Goal: Check status

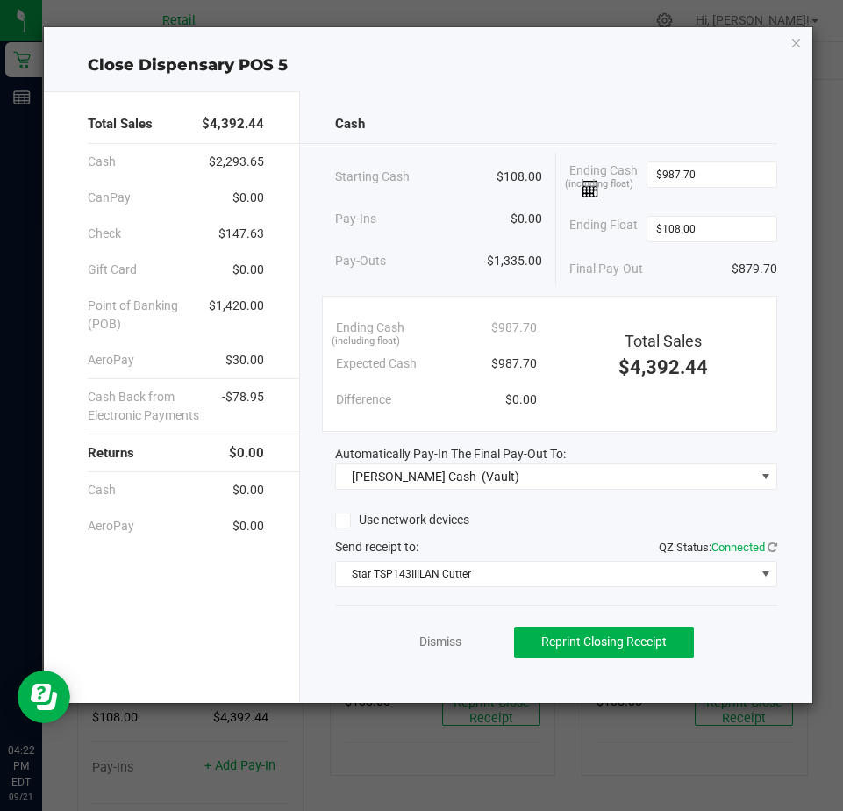
scroll to position [176, 0]
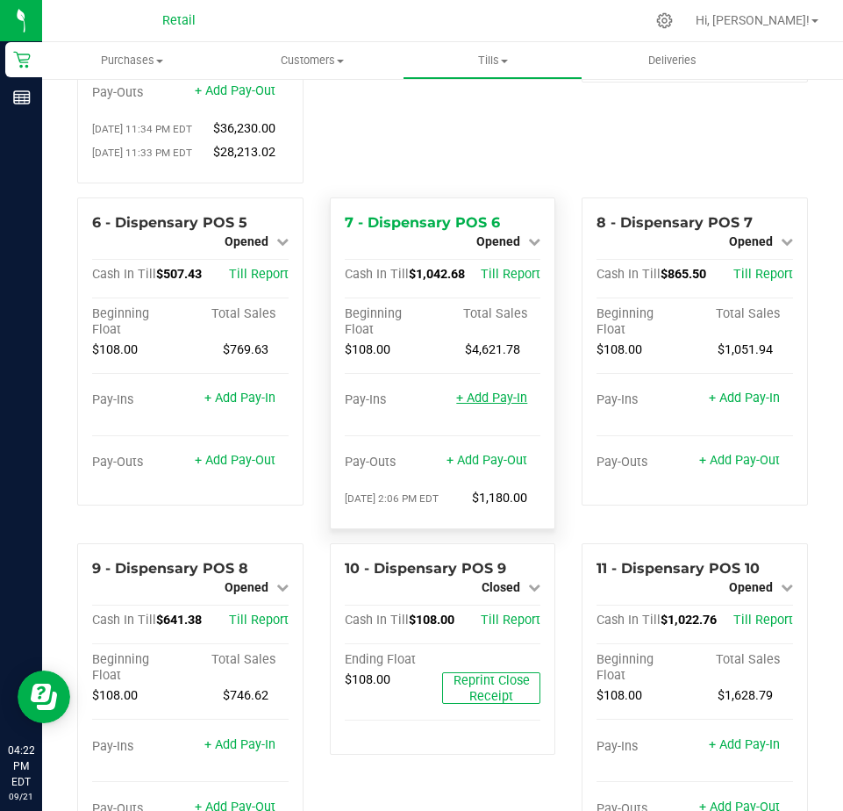
scroll to position [351, 0]
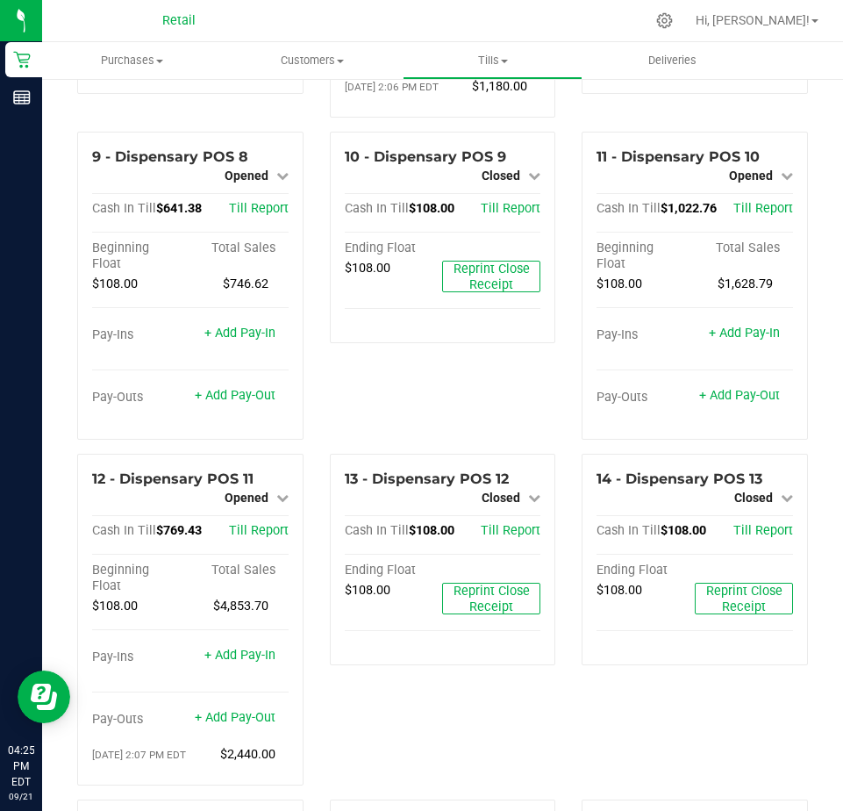
scroll to position [790, 0]
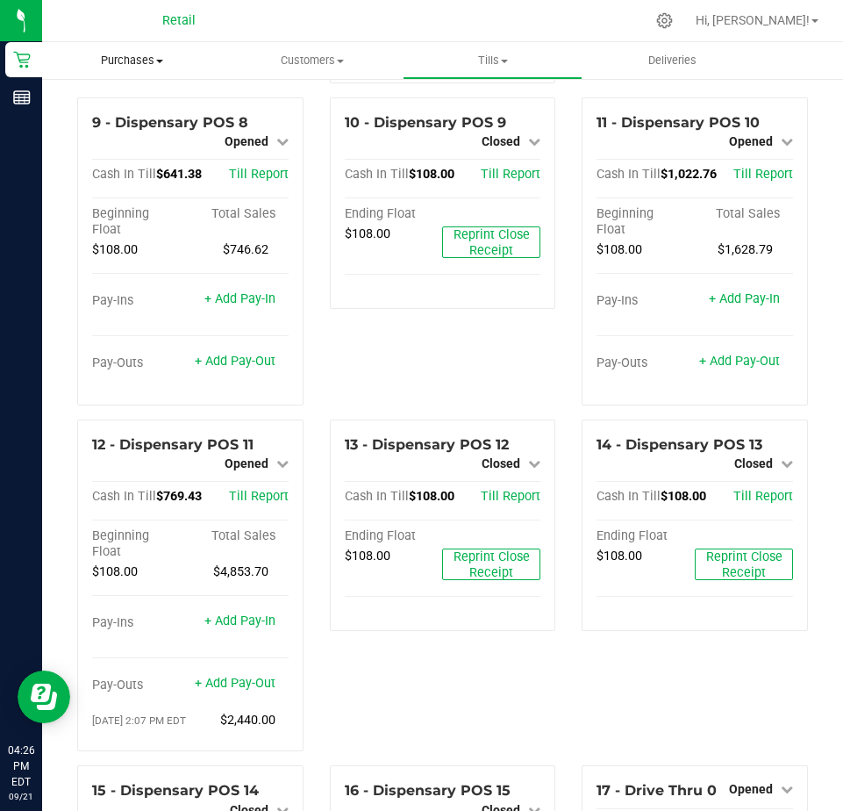
click at [97, 54] on span "Purchases" at bounding box center [132, 61] width 180 height 16
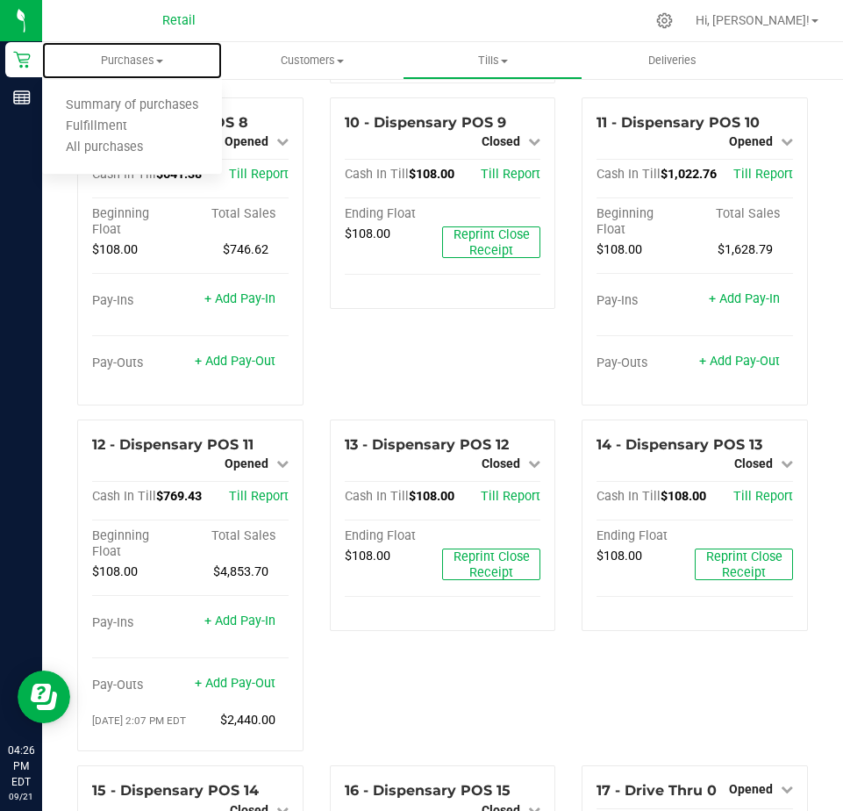
drag, startPoint x: 97, startPoint y: 54, endPoint x: 74, endPoint y: 35, distance: 29.3
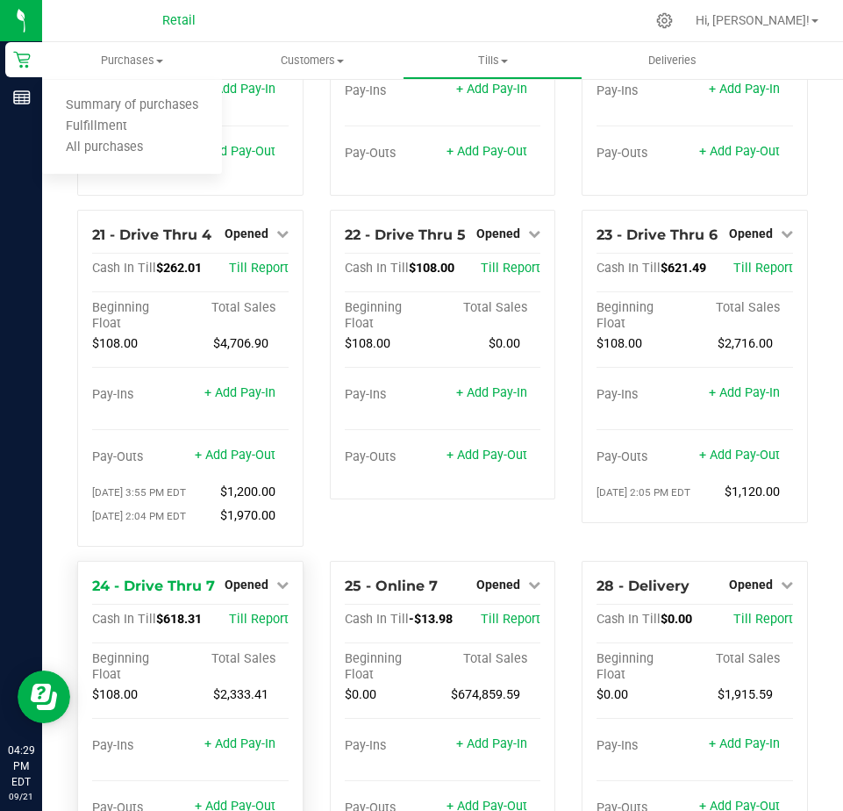
scroll to position [2093, 0]
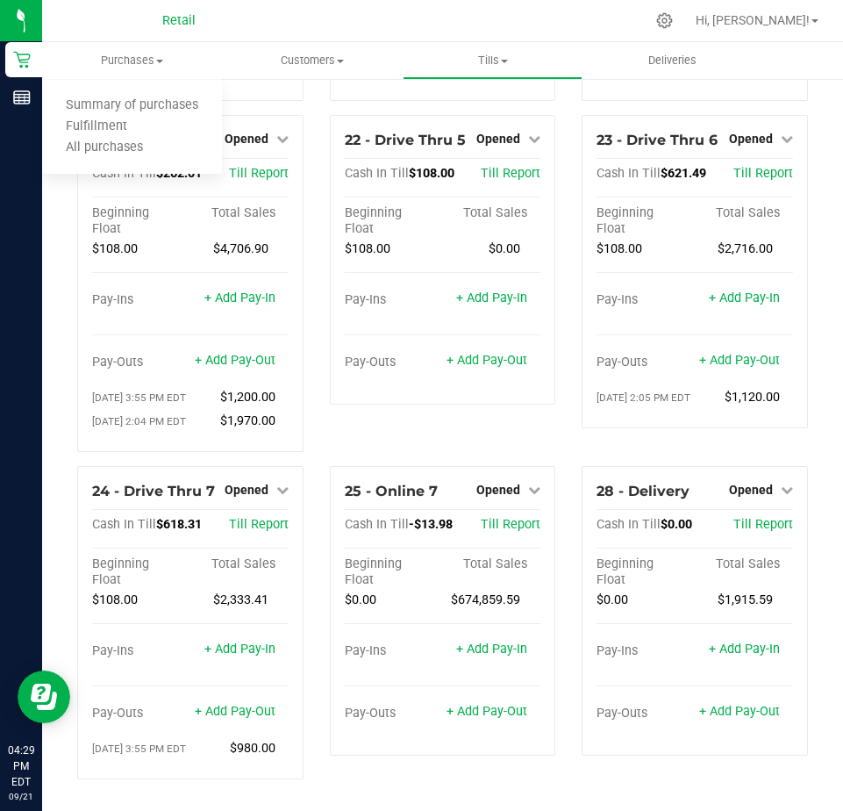
click at [348, 436] on div "22 - Drive Thru 5 Opened Close Till Cash In Till $108.00 Till Report Beginning …" at bounding box center [443, 290] width 253 height 351
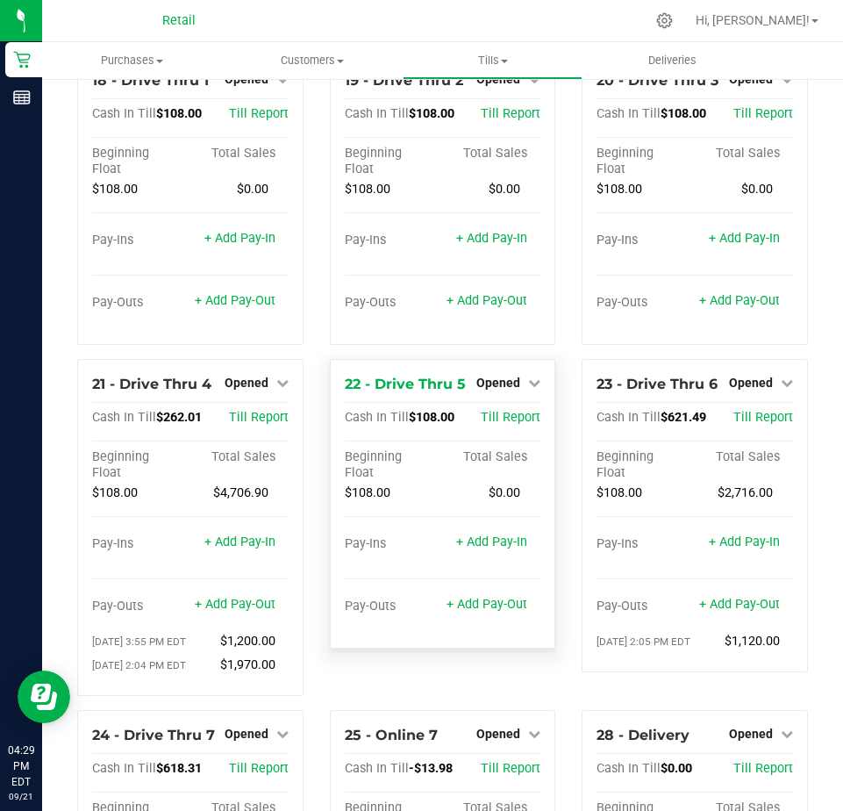
scroll to position [1830, 0]
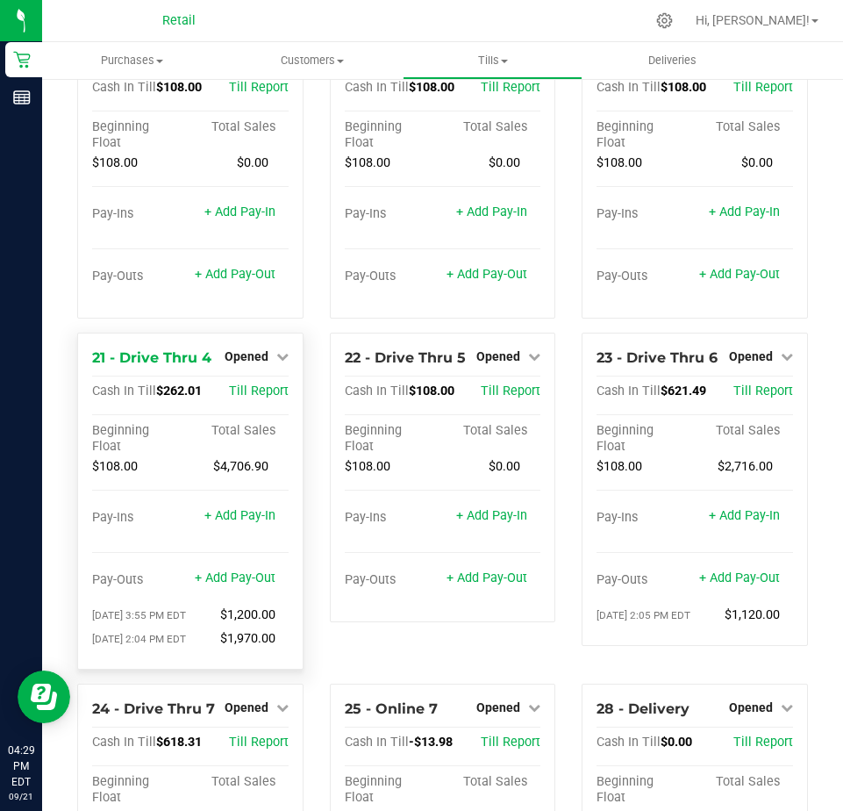
drag, startPoint x: 274, startPoint y: 528, endPoint x: 262, endPoint y: 520, distance: 15.1
click at [265, 510] on div "Beginning Float Total Sales $108.00 $4,706.90" at bounding box center [190, 466] width 197 height 87
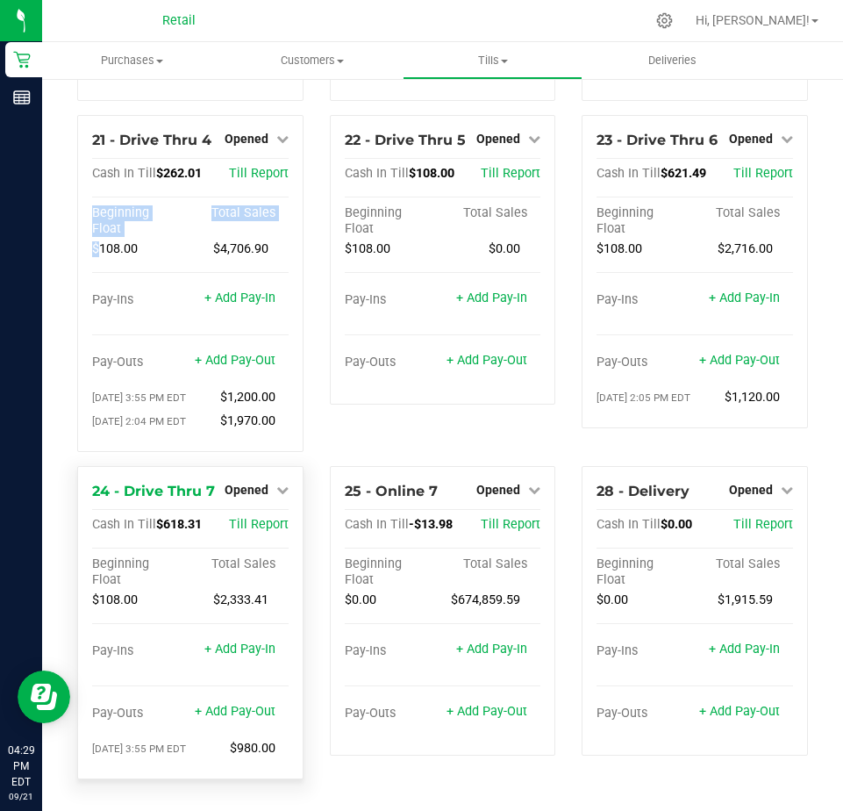
scroll to position [2093, 0]
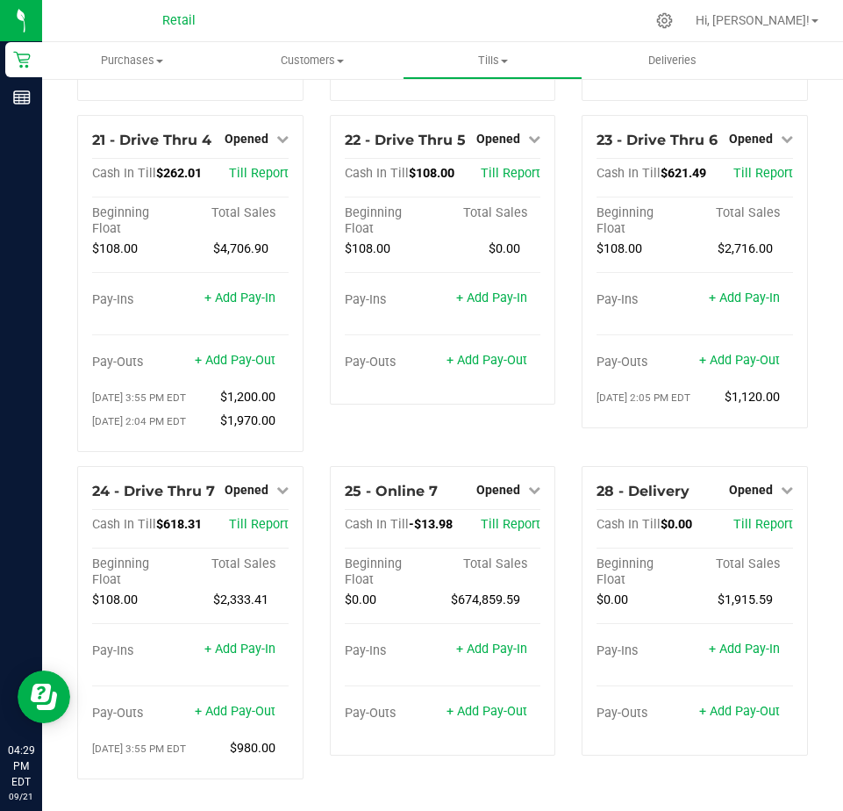
click at [447, 784] on div "25 - Online 7 Opened Close Till Cash In Till -$13.98 Till Report Beginning Floa…" at bounding box center [443, 629] width 253 height 327
